Goal: Task Accomplishment & Management: Manage account settings

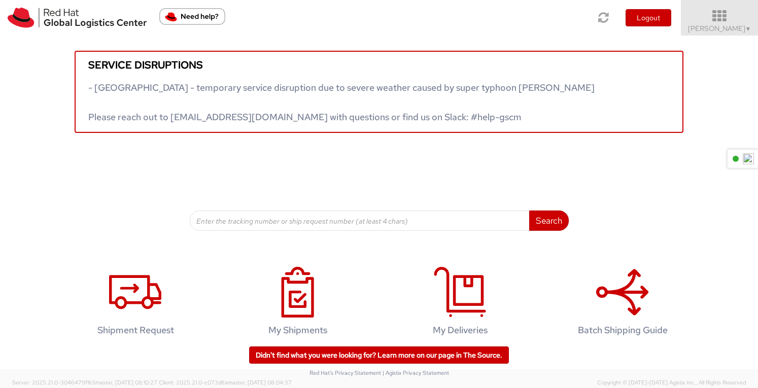
click at [723, 13] on icon at bounding box center [720, 16] width 89 height 14
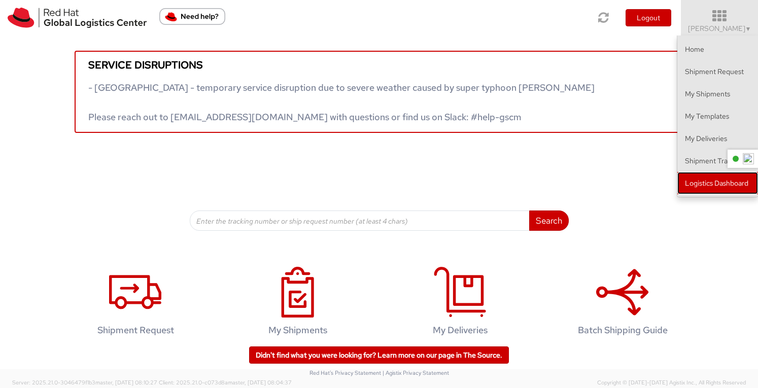
click at [718, 183] on link "Logistics Dashboard" at bounding box center [718, 183] width 81 height 22
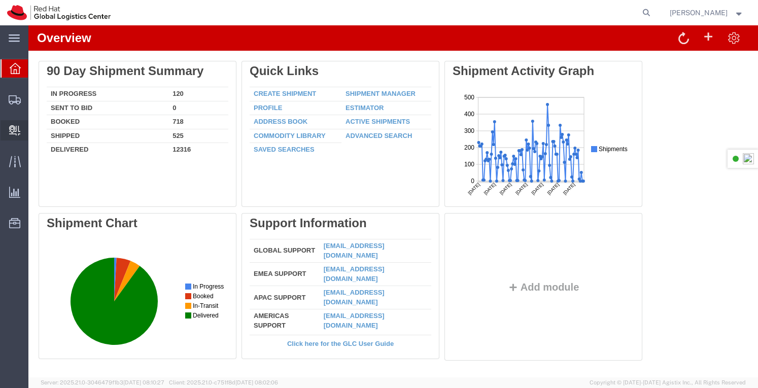
click at [0, 0] on span "Create Delivery" at bounding box center [0, 0] width 0 height 0
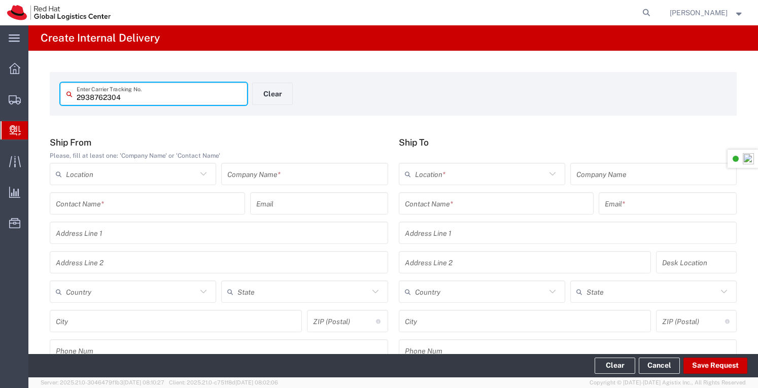
type input "2938762304"
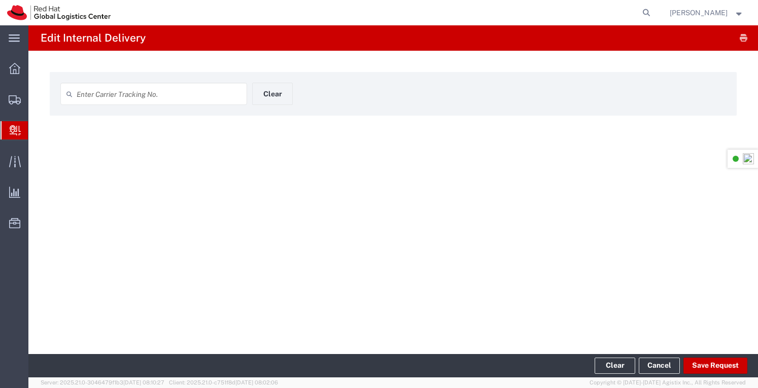
type input "2938762304"
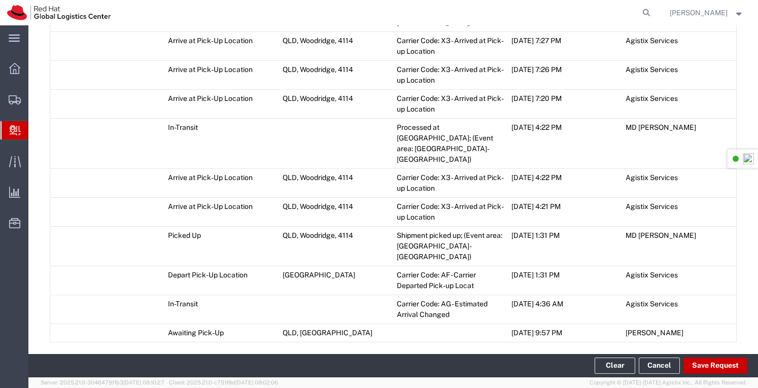
scroll to position [1192, 0]
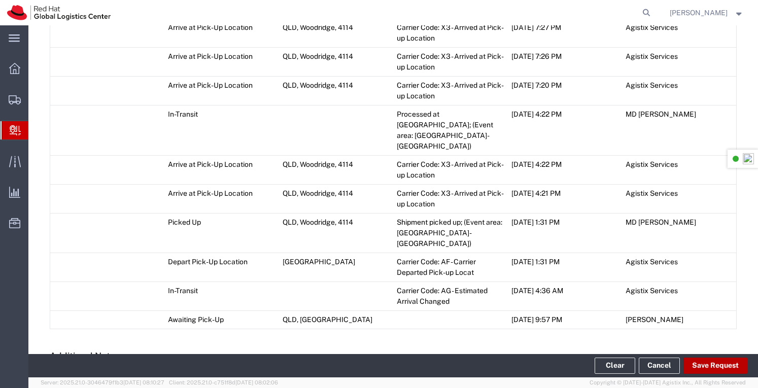
click at [697, 363] on button "Save Request" at bounding box center [716, 366] width 64 height 16
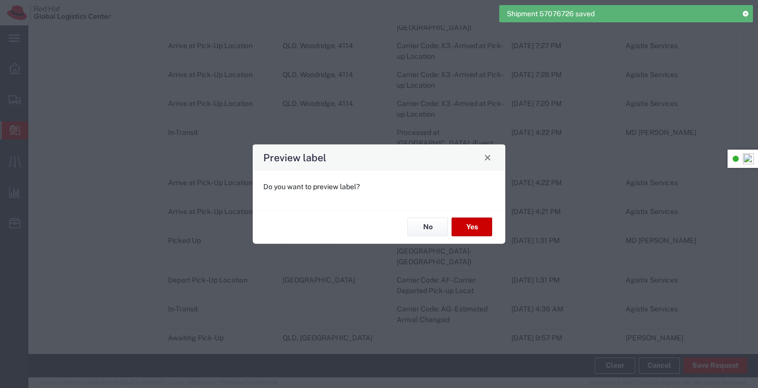
type input "Your Packaging"
type input "Domestic Express"
click at [436, 227] on button "No" at bounding box center [428, 227] width 41 height 19
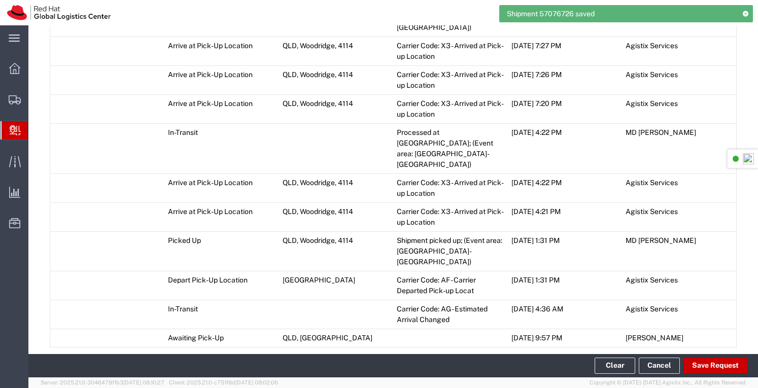
click at [107, 356] on span "Add Transit Event" at bounding box center [90, 360] width 57 height 8
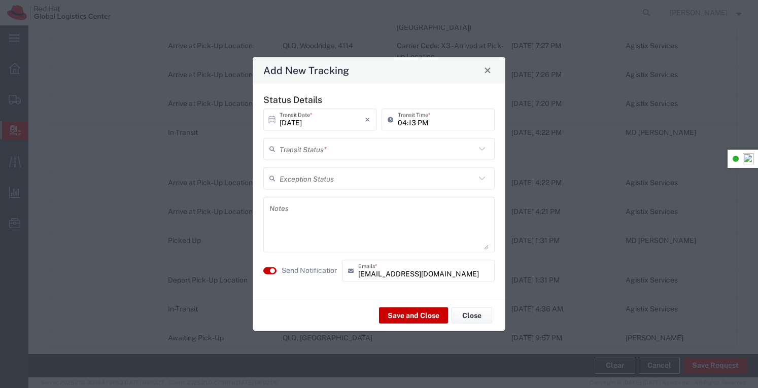
click at [482, 149] on icon at bounding box center [482, 148] width 13 height 13
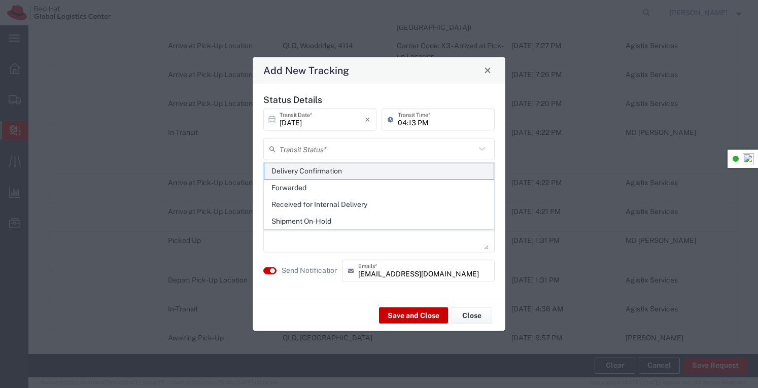
click at [336, 168] on span "Delivery Confirmation" at bounding box center [379, 171] width 230 height 16
type input "Delivery Confirmation"
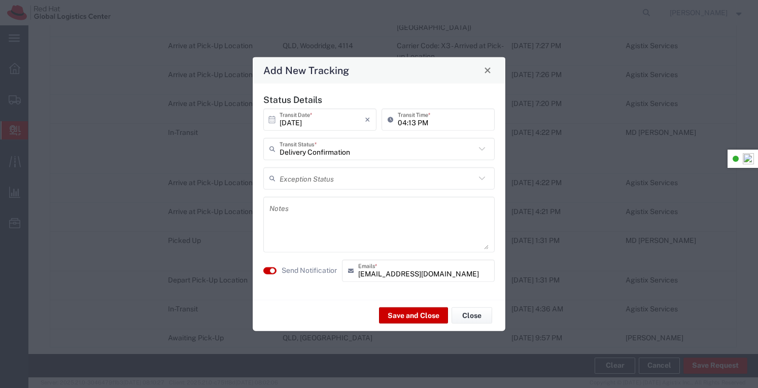
drag, startPoint x: 312, startPoint y: 204, endPoint x: 320, endPoint y: 200, distance: 8.4
click at [313, 204] on textarea at bounding box center [379, 224] width 219 height 50
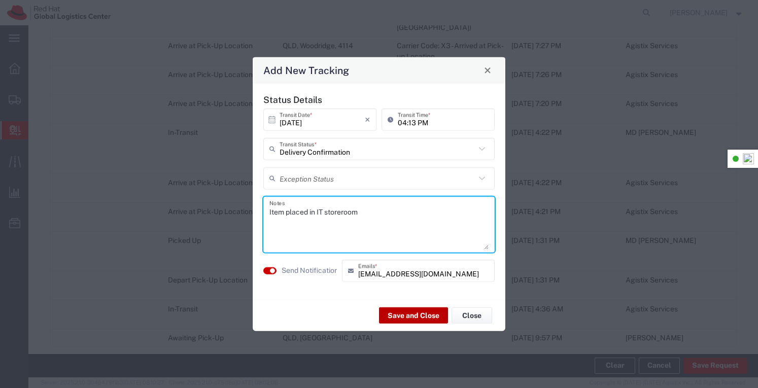
type textarea "Item placed in IT storeroom"
click at [413, 316] on button "Save and Close" at bounding box center [413, 316] width 69 height 16
